Goal: Information Seeking & Learning: Learn about a topic

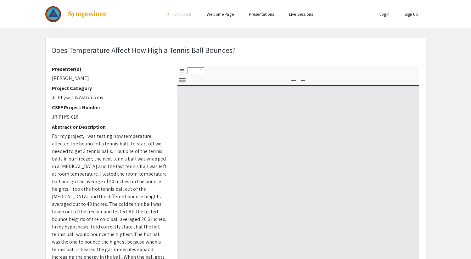
select select "custom"
drag, startPoint x: 50, startPoint y: 79, endPoint x: 89, endPoint y: 79, distance: 38.7
click at [89, 79] on div "Presenter(s) [PERSON_NAME] Project Category Jr. Physics & Astronomy CSEF Projec…" at bounding box center [110, 176] width 126 height 220
copy p "[PERSON_NAME]"
type input "0"
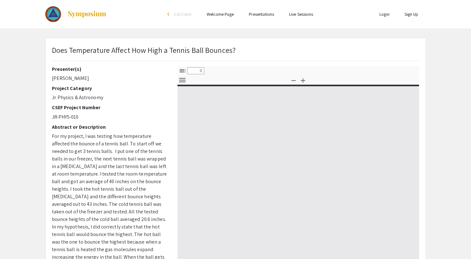
select select "custom"
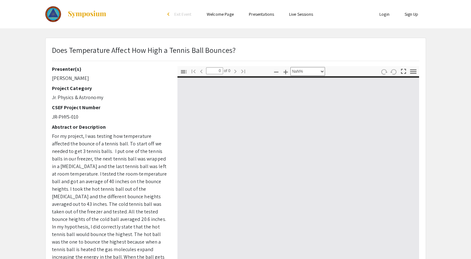
type input "1"
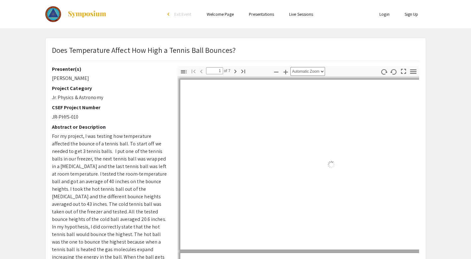
select select "page-width"
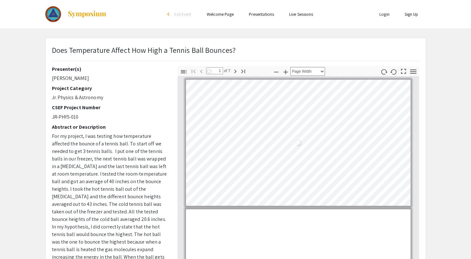
scroll to position [1, 0]
click at [56, 51] on p "Does Temperature Affect How High a Tennis Ball Bounces?" at bounding box center [144, 49] width 184 height 11
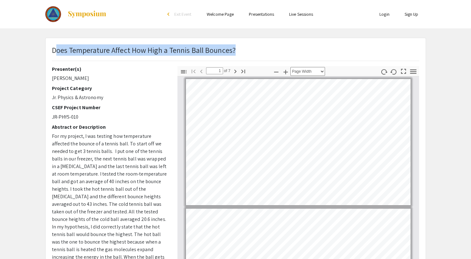
drag, startPoint x: 54, startPoint y: 51, endPoint x: 214, endPoint y: 43, distance: 159.7
click at [214, 43] on div "Does Temperature Affect How High a Tennis Ball Bounces? Presenter(s) [PERSON_NA…" at bounding box center [236, 197] width 380 height 318
copy p "oes Temperature Affect How High a Tennis Ball Bounces?"
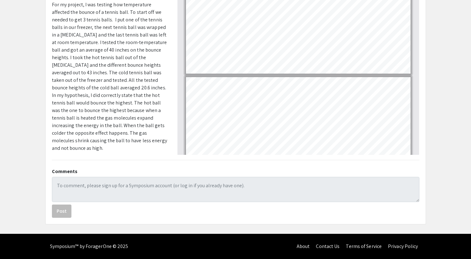
scroll to position [0, 0]
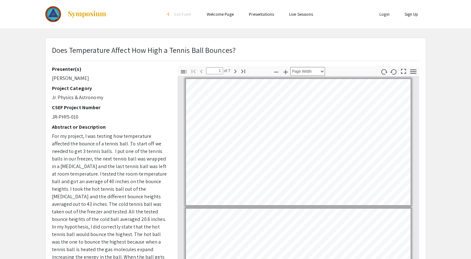
click at [123, 86] on h2 "Project Category" at bounding box center [110, 88] width 116 height 6
